Goal: Find contact information: Find contact information

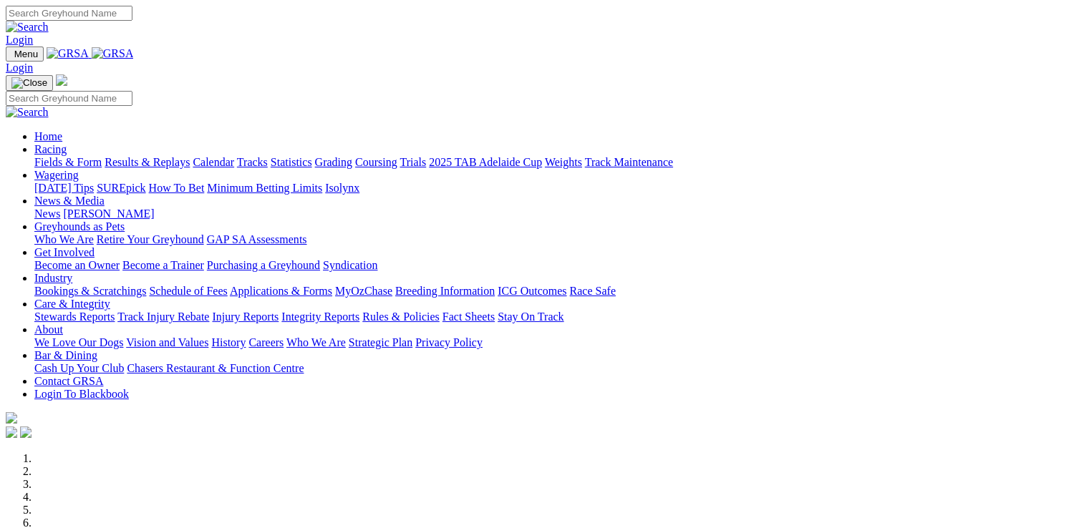
drag, startPoint x: 578, startPoint y: 15, endPoint x: 487, endPoint y: 4, distance: 92.3
click at [487, 6] on div "Login" at bounding box center [544, 26] width 1077 height 41
click at [63, 324] on link "About" at bounding box center [48, 330] width 29 height 12
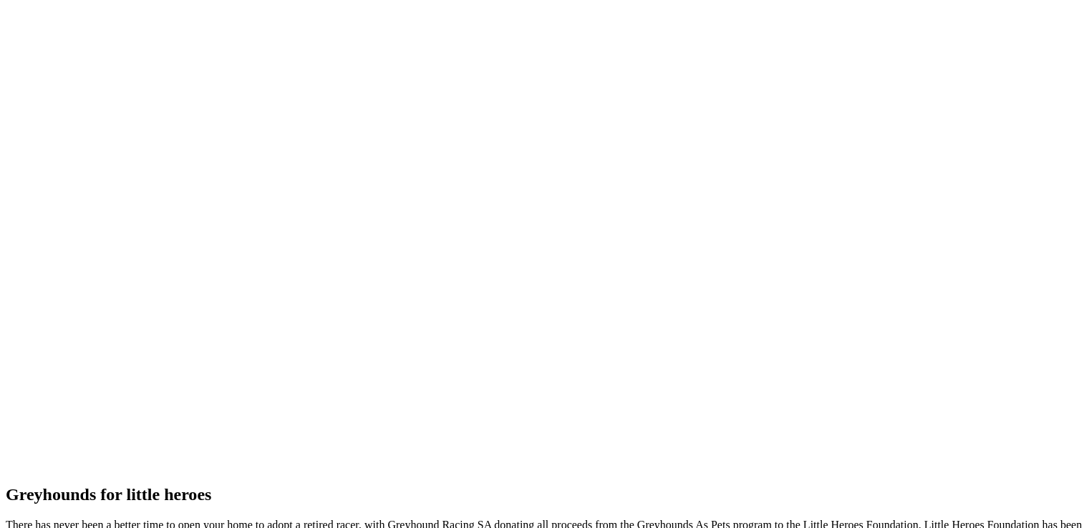
scroll to position [3006, 0]
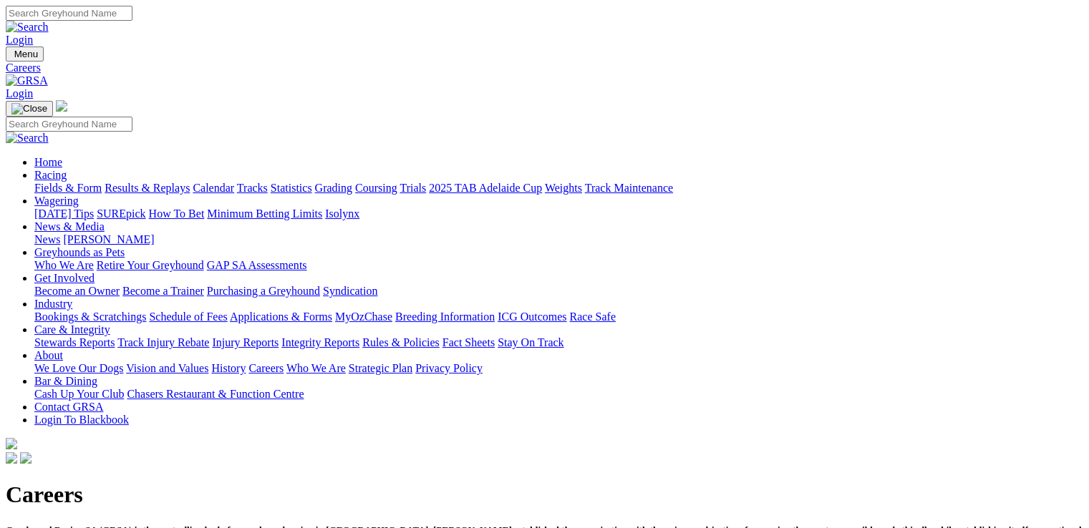
click at [346, 362] on link "Who We Are" at bounding box center [315, 368] width 59 height 12
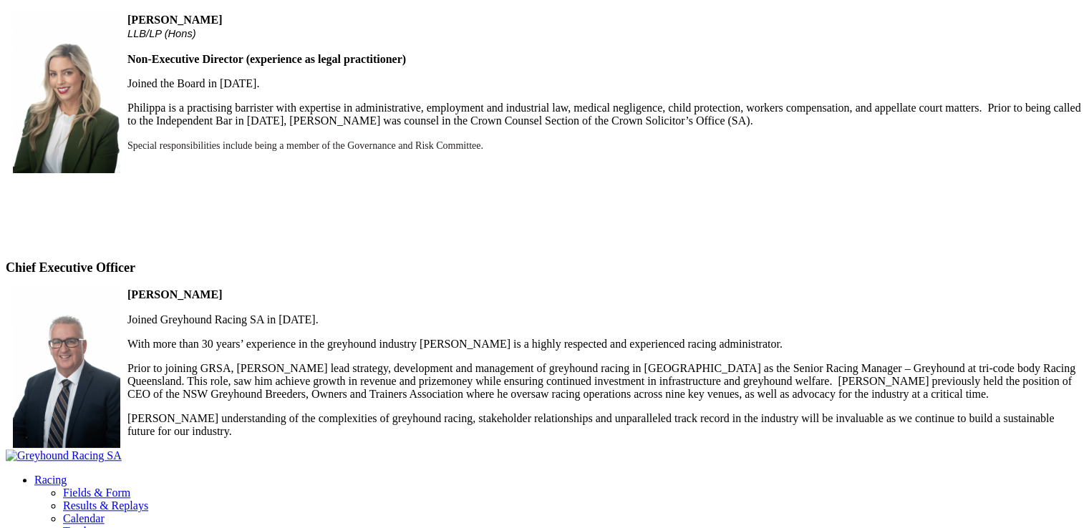
scroll to position [1228, 0]
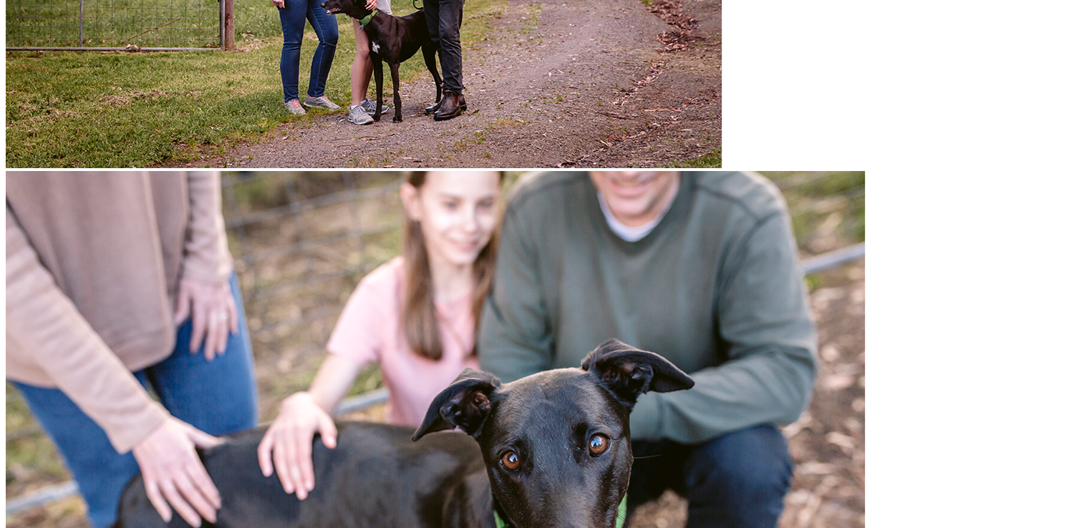
scroll to position [2416, 0]
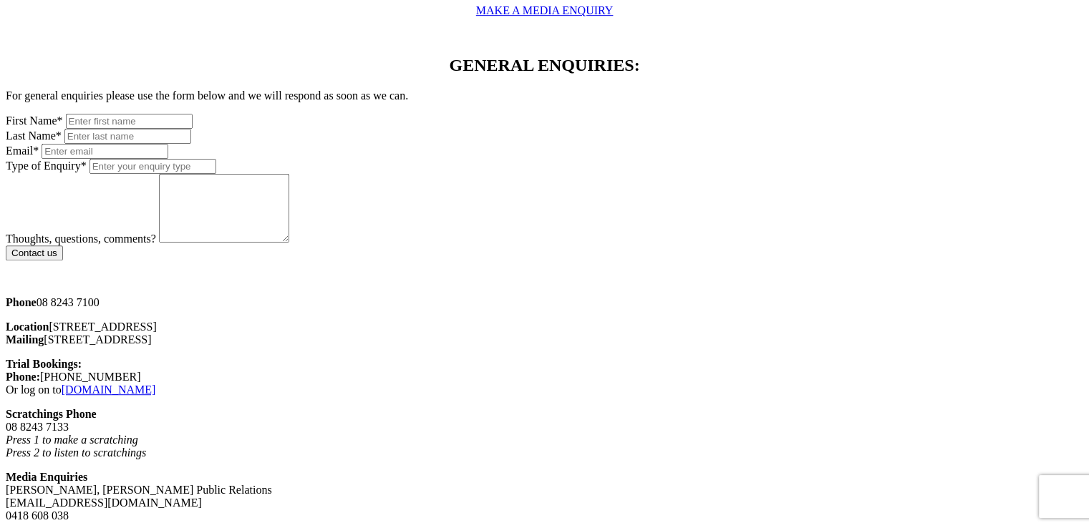
scroll to position [859, 0]
drag, startPoint x: 550, startPoint y: 225, endPoint x: 649, endPoint y: 258, distance: 104.8
click at [649, 258] on div "Contact Greyhound Racing SA Report A Concern: To report an animal welfare conce…" at bounding box center [544, 453] width 1077 height 1660
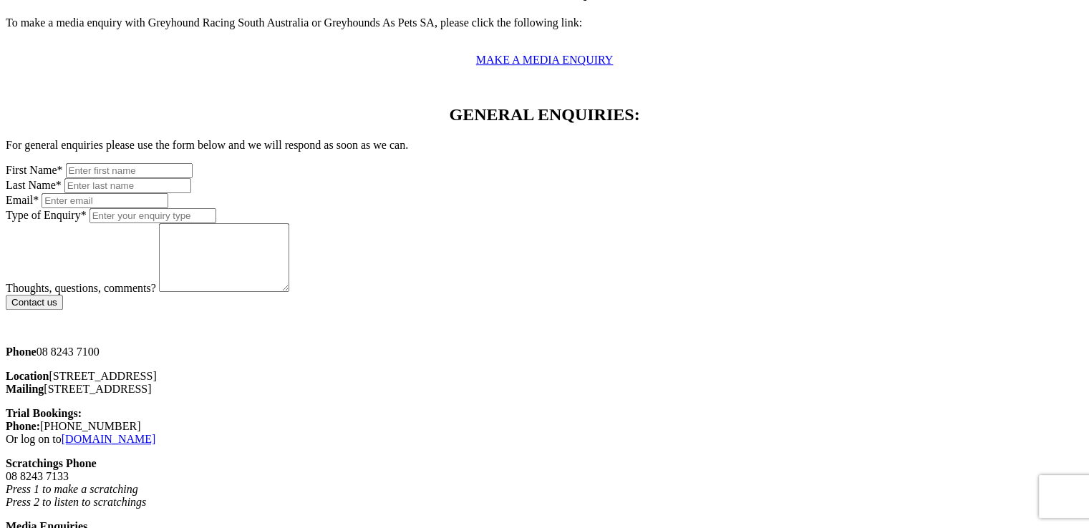
scroll to position [805, 0]
